Goal: Task Accomplishment & Management: Complete application form

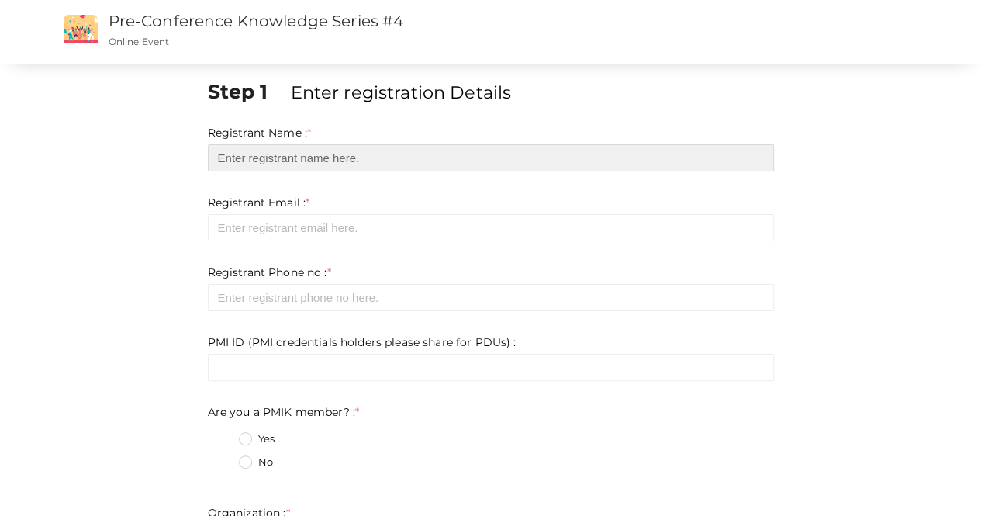
click at [317, 162] on input "text" at bounding box center [491, 157] width 566 height 27
type input "Noble [PERSON_NAME]"
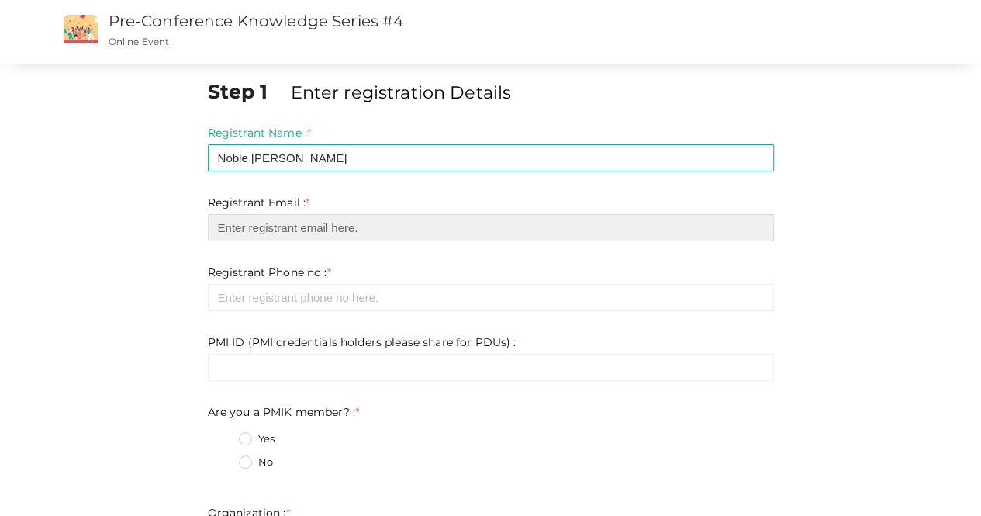
click at [309, 237] on input "email" at bounding box center [491, 227] width 566 height 27
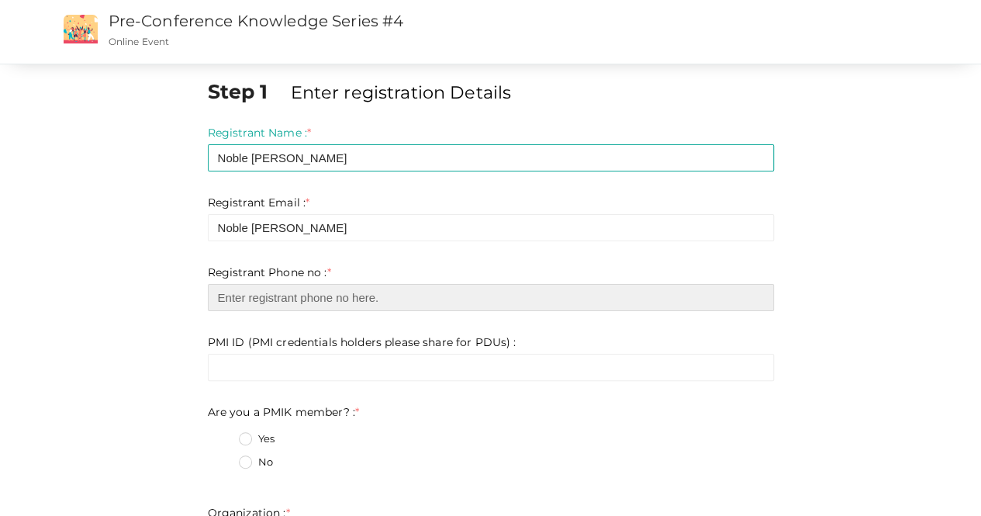
click at [309, 295] on input "number" at bounding box center [491, 297] width 566 height 27
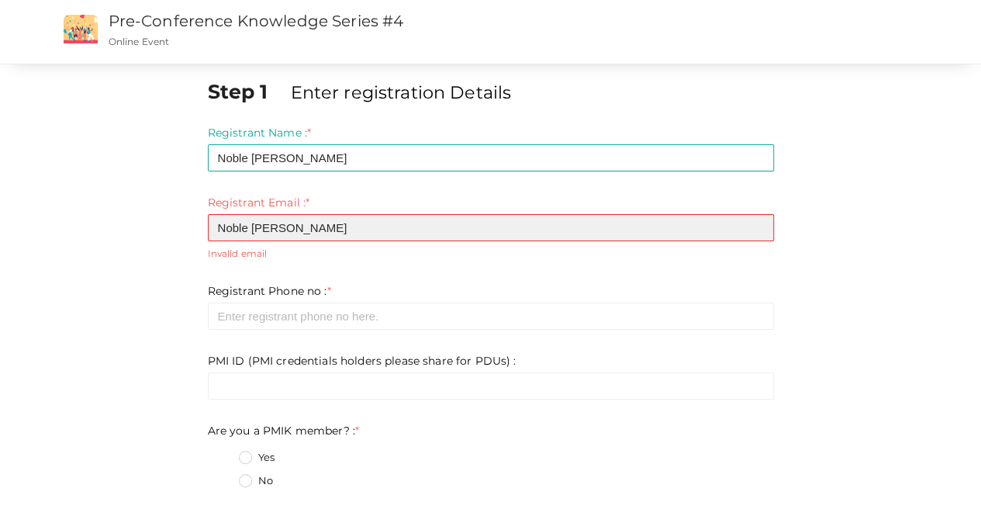
drag, startPoint x: 352, startPoint y: 221, endPoint x: 88, endPoint y: 191, distance: 265.4
click at [88, 191] on div "Step 1 Enter registration Details Registrant Name : * [PERSON_NAME] [PERSON_NAM…" at bounding box center [490, 509] width 907 height 863
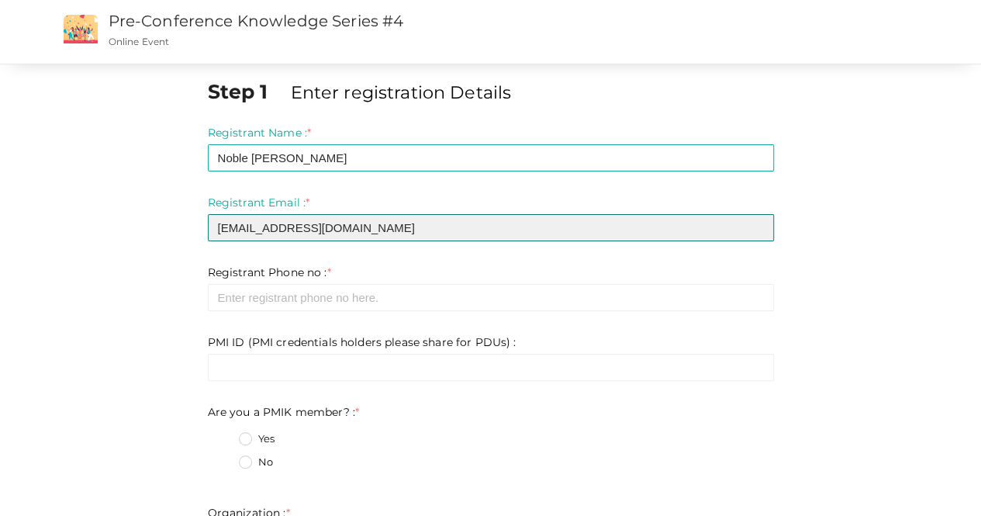
type input "[EMAIL_ADDRESS][DOMAIN_NAME]"
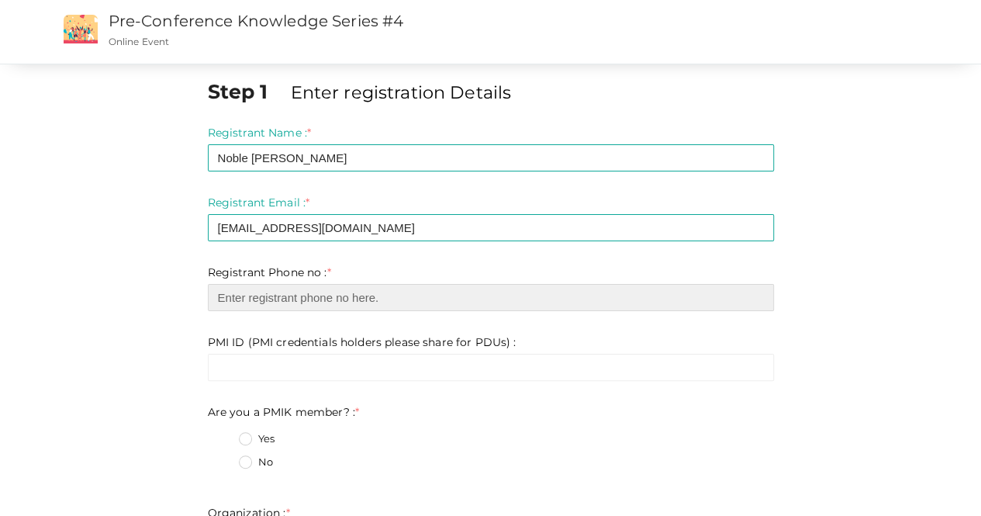
click at [337, 299] on input "number" at bounding box center [491, 297] width 566 height 27
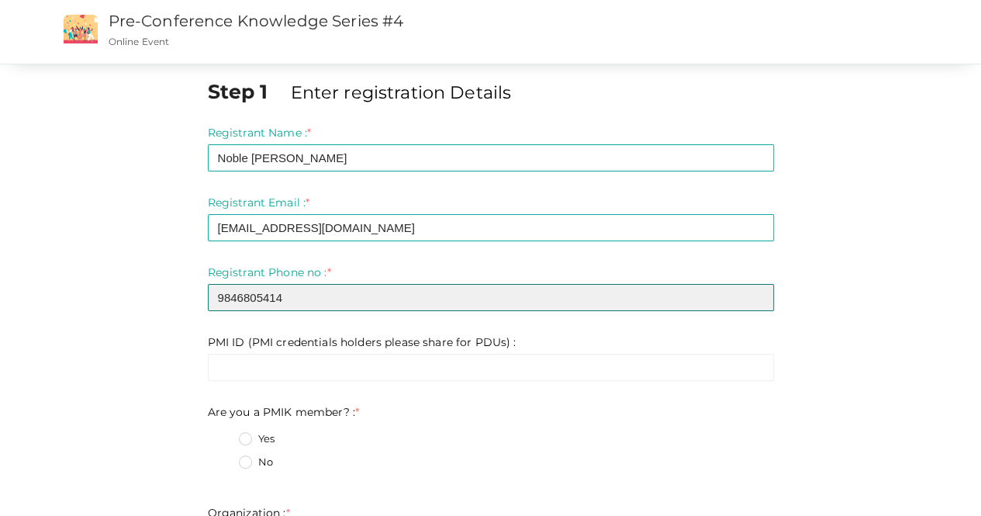
type input "9846805414"
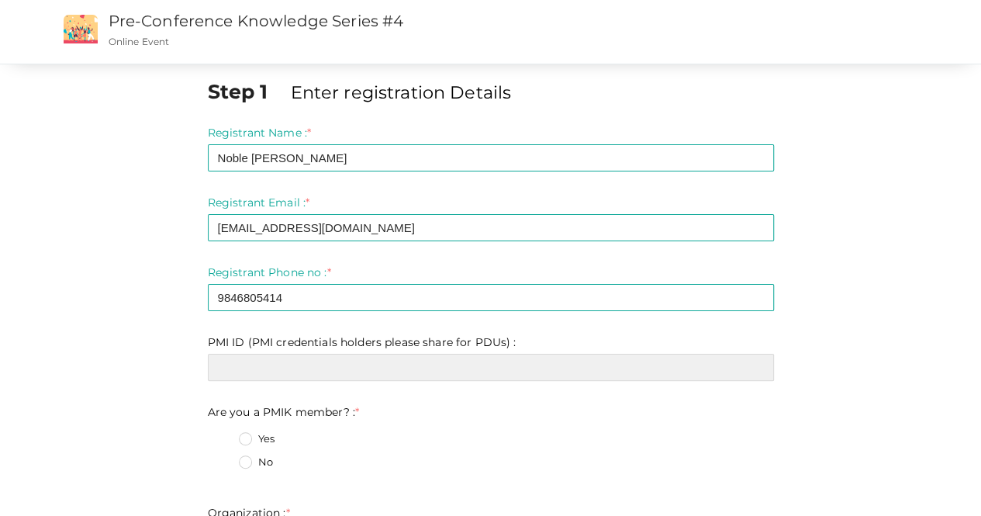
click at [419, 371] on input "text" at bounding box center [491, 367] width 566 height 27
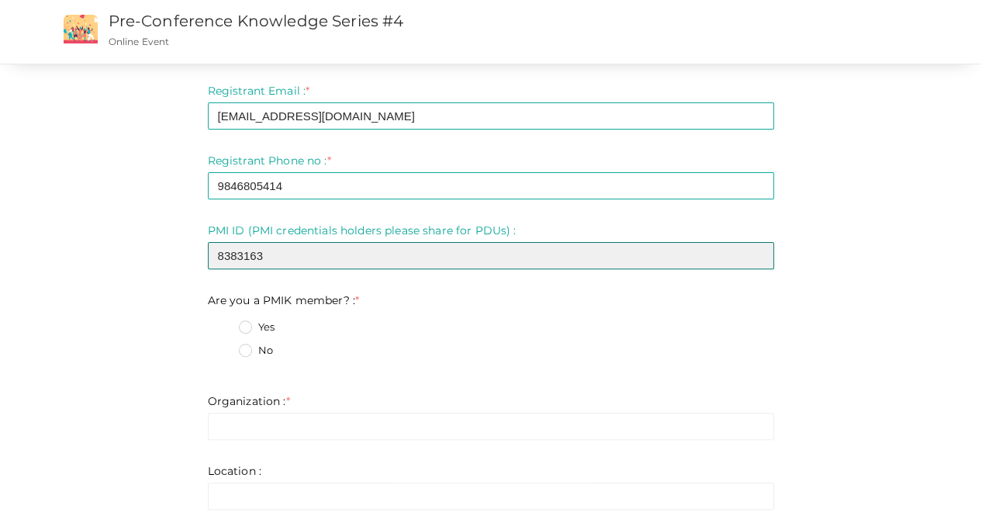
scroll to position [155, 0]
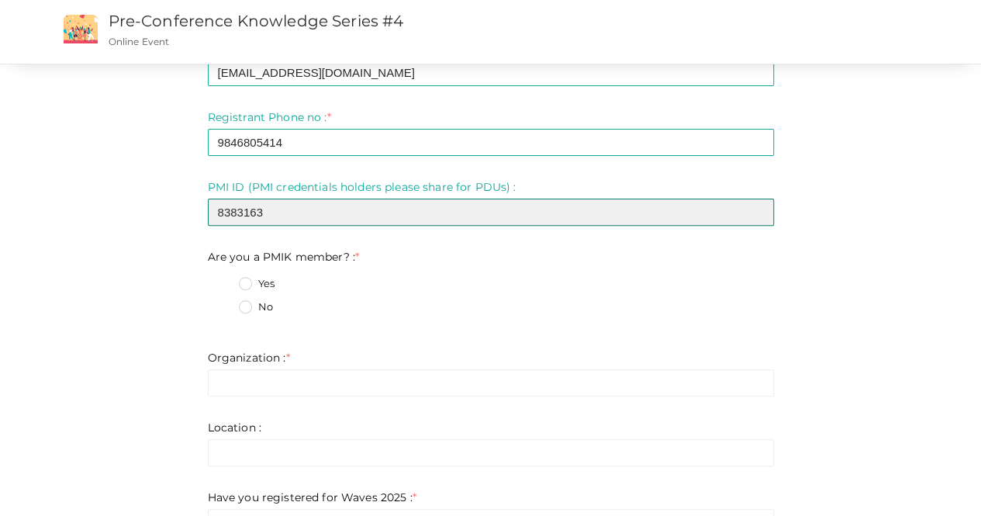
type input "8383163"
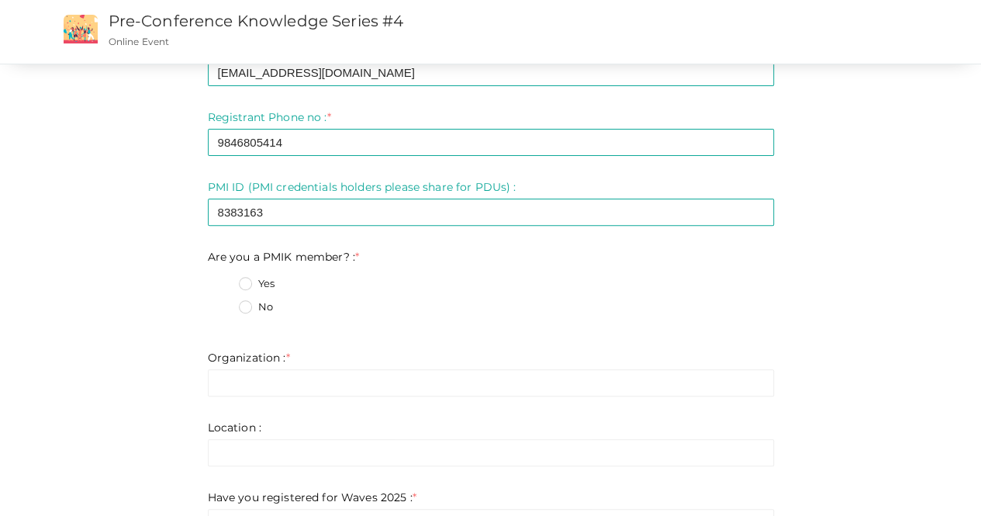
click at [250, 284] on label "Yes" at bounding box center [257, 284] width 36 height 16
click at [223, 279] on member\?\+0 "Yes" at bounding box center [223, 279] width 0 height 0
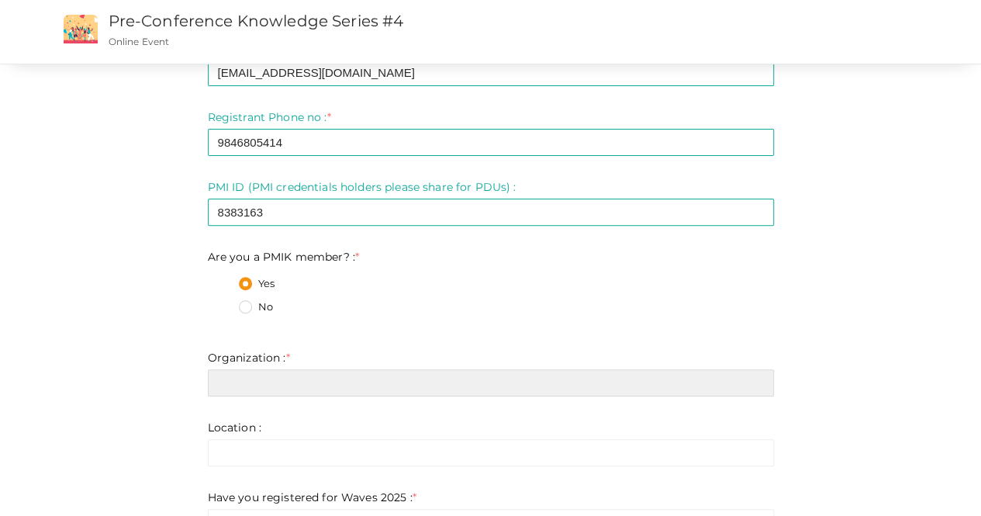
click at [260, 387] on input "text" at bounding box center [491, 382] width 566 height 27
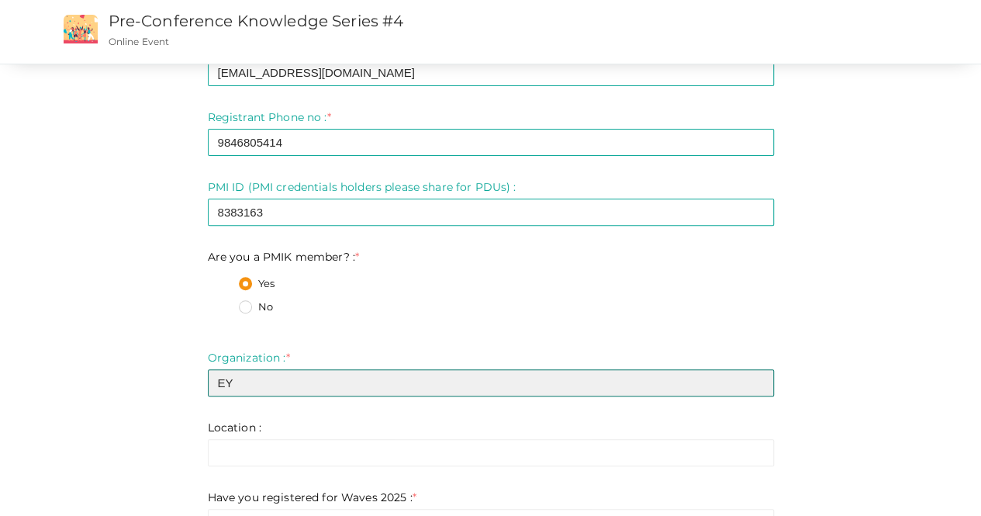
scroll to position [233, 0]
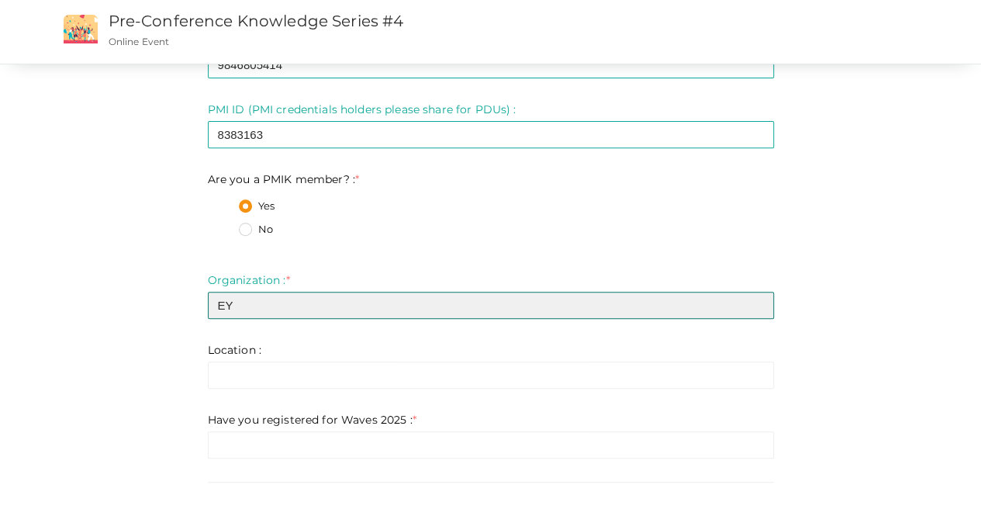
type input "EY"
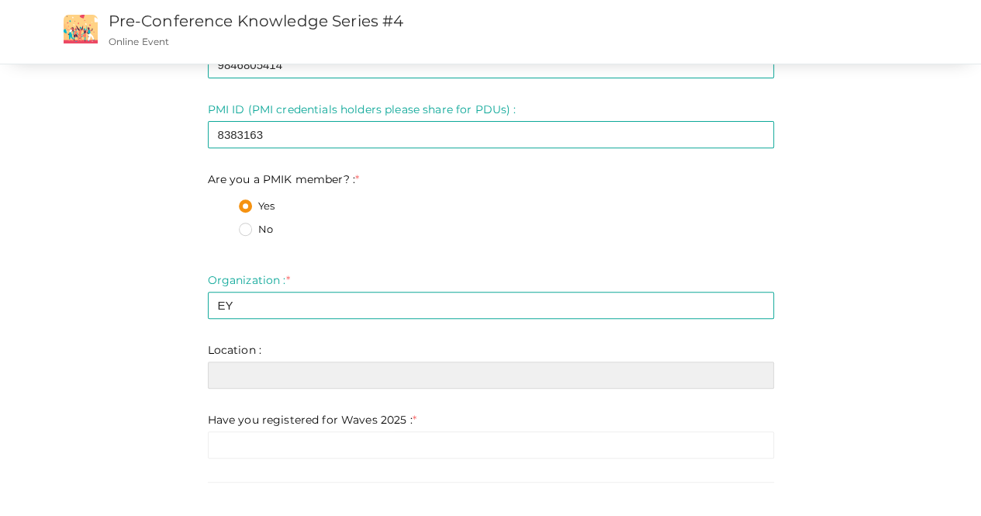
click at [303, 368] on input "text" at bounding box center [491, 374] width 566 height 27
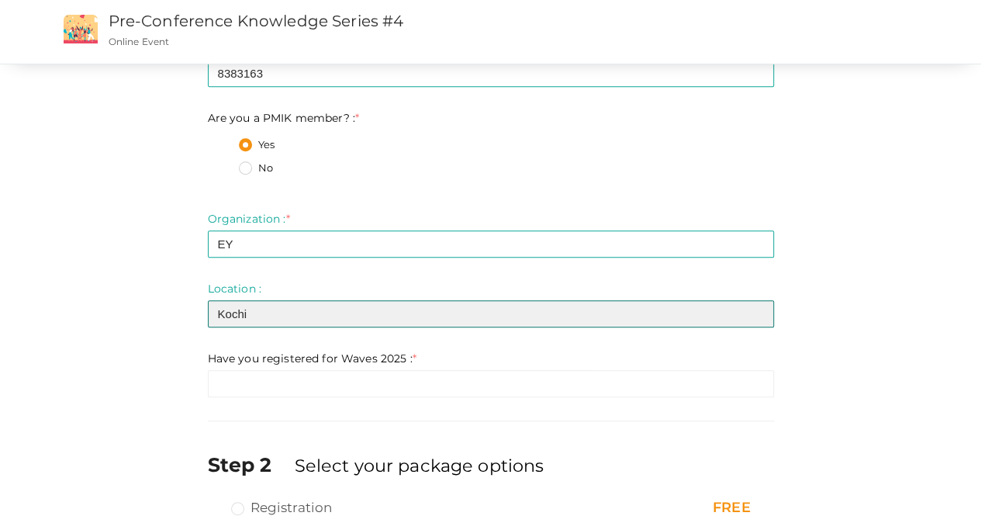
scroll to position [388, 0]
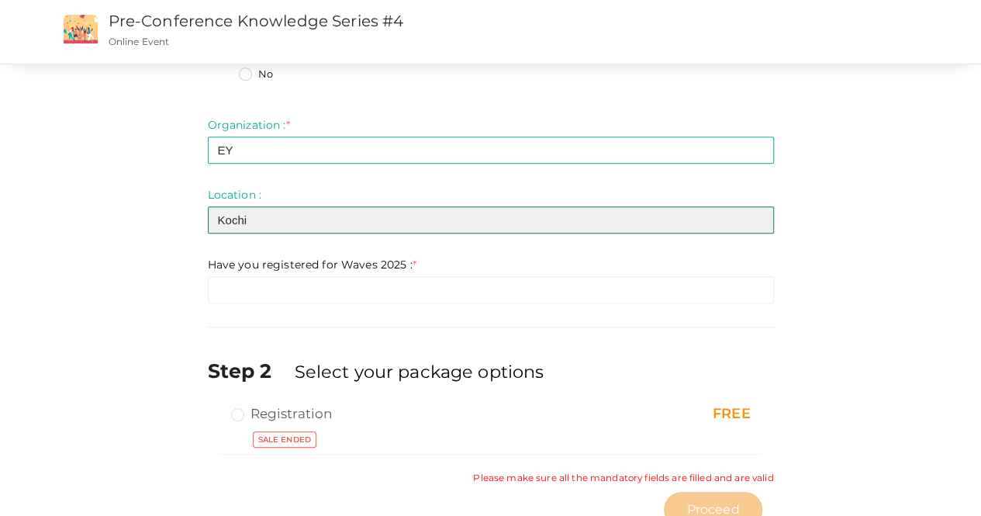
type input "Kochi"
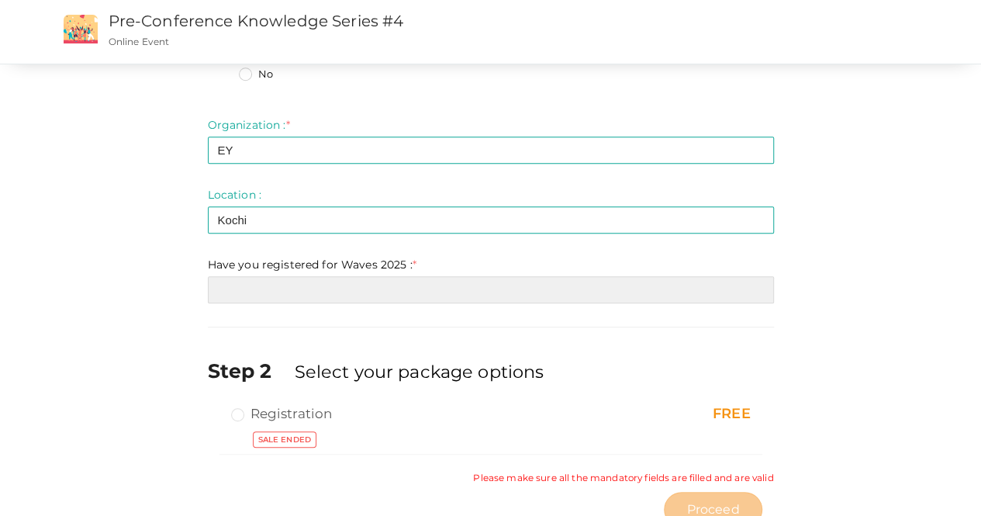
click at [301, 291] on input "text" at bounding box center [491, 289] width 566 height 27
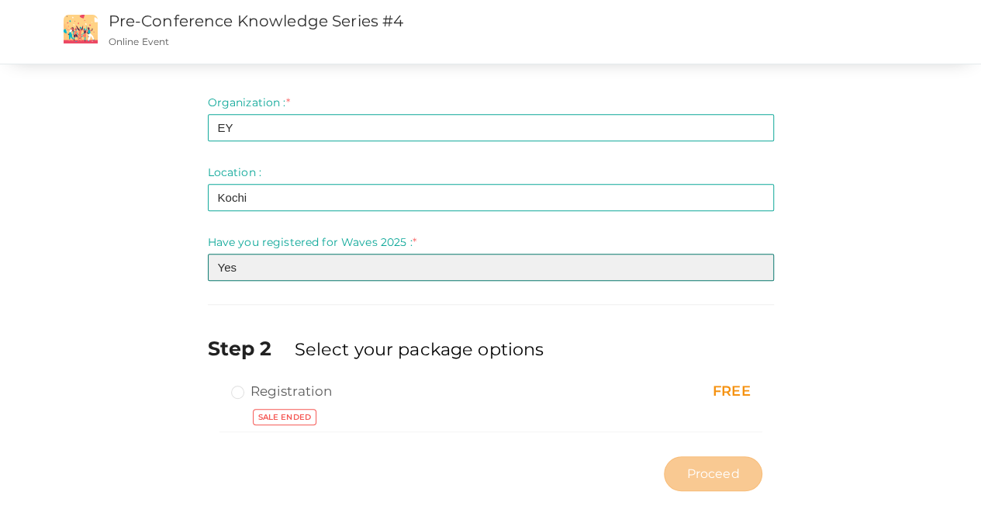
scroll to position [429, 0]
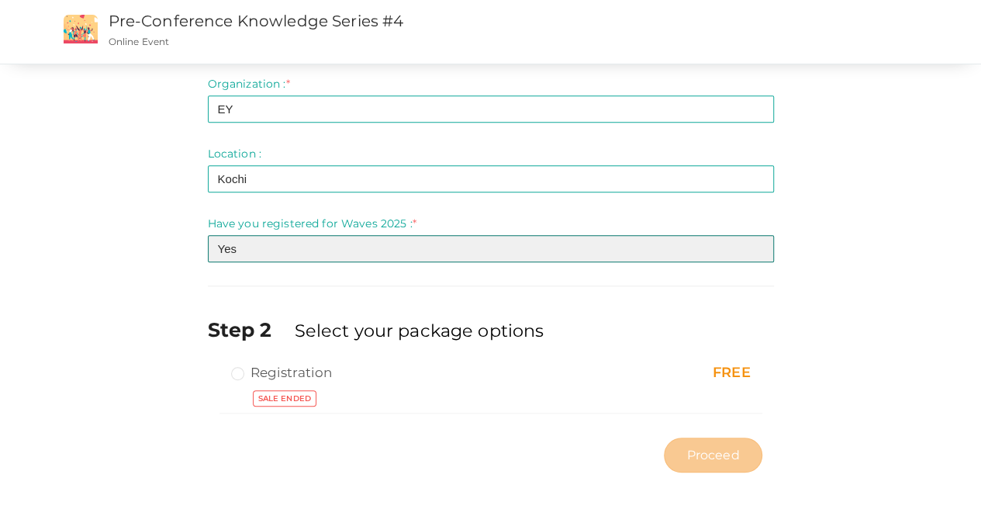
type input "Yes"
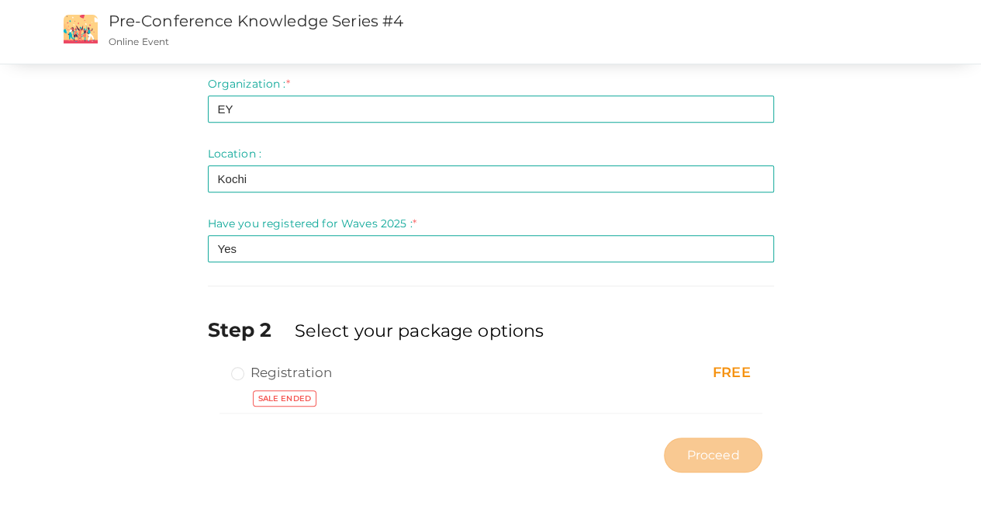
click at [239, 368] on label "Registration" at bounding box center [282, 372] width 102 height 19
click at [240, 370] on label "Registration" at bounding box center [282, 372] width 102 height 19
click at [231, 370] on label "Registration" at bounding box center [282, 372] width 102 height 19
click at [237, 368] on label "Registration" at bounding box center [282, 372] width 102 height 19
click at [244, 373] on label "Registration" at bounding box center [282, 372] width 102 height 19
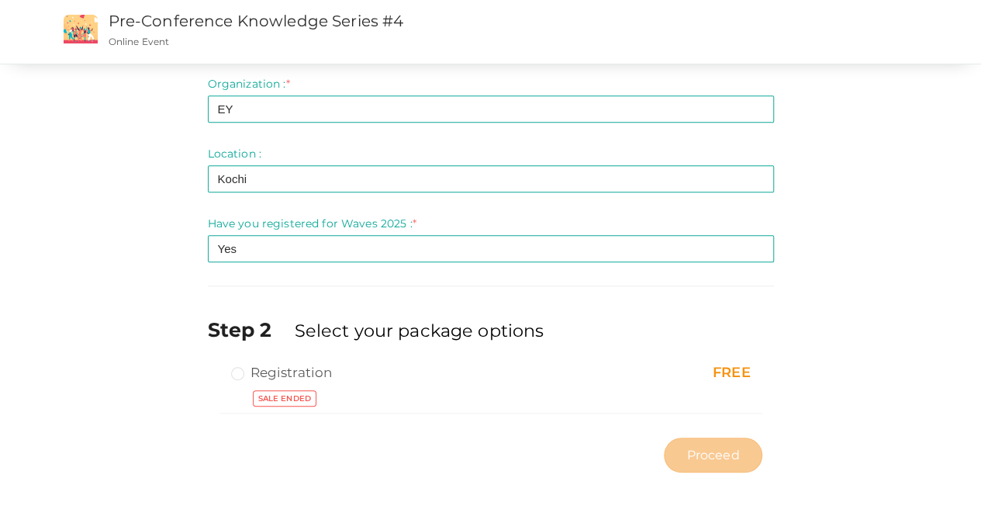
click at [242, 371] on label "Registration" at bounding box center [282, 372] width 102 height 19
click at [239, 371] on label "Registration" at bounding box center [282, 372] width 102 height 19
